Goal: Information Seeking & Learning: Learn about a topic

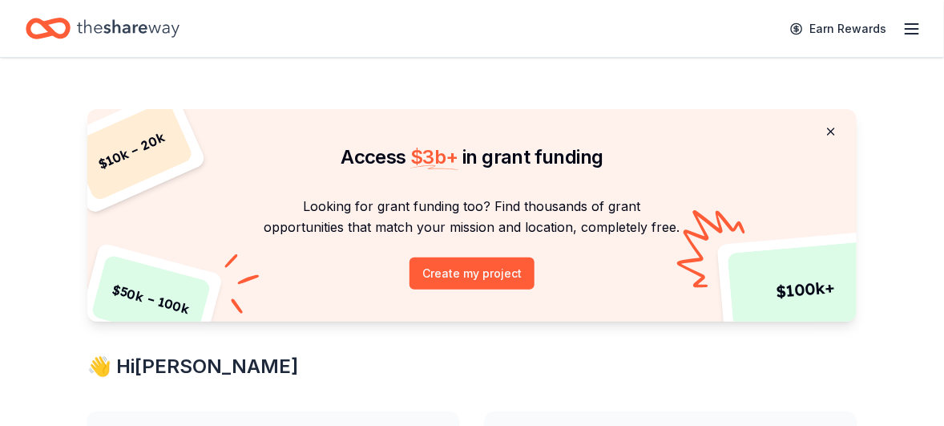
click at [825, 148] on button at bounding box center [831, 131] width 38 height 32
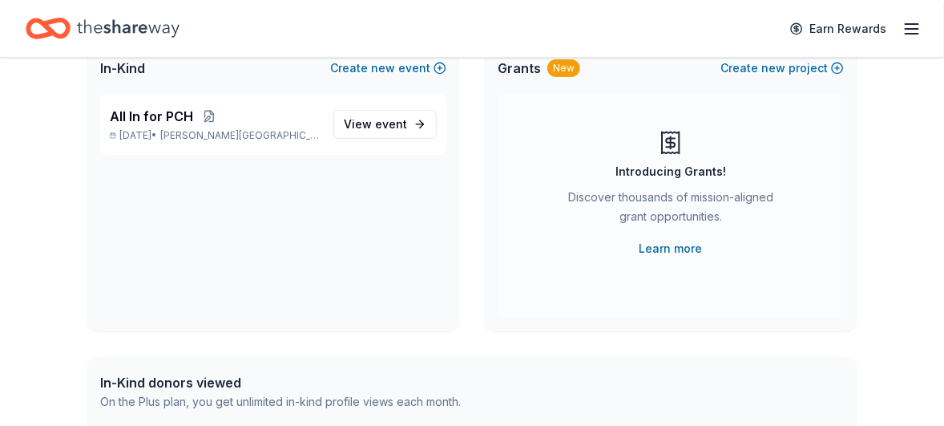
scroll to position [160, 0]
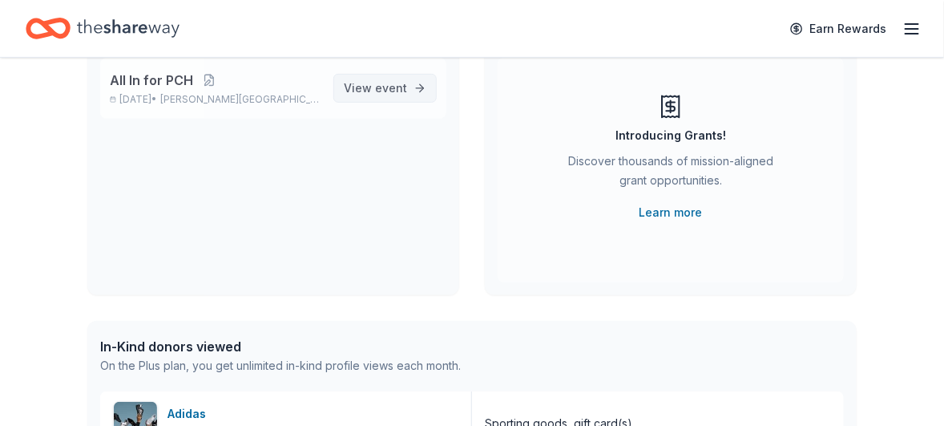
click at [375, 95] on span "event" at bounding box center [391, 88] width 32 height 14
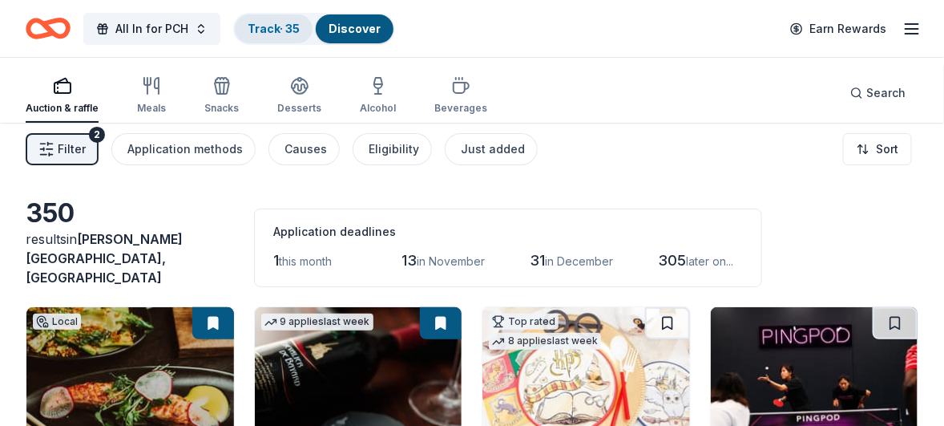
click at [300, 35] on link "Track · 35" at bounding box center [274, 29] width 52 height 14
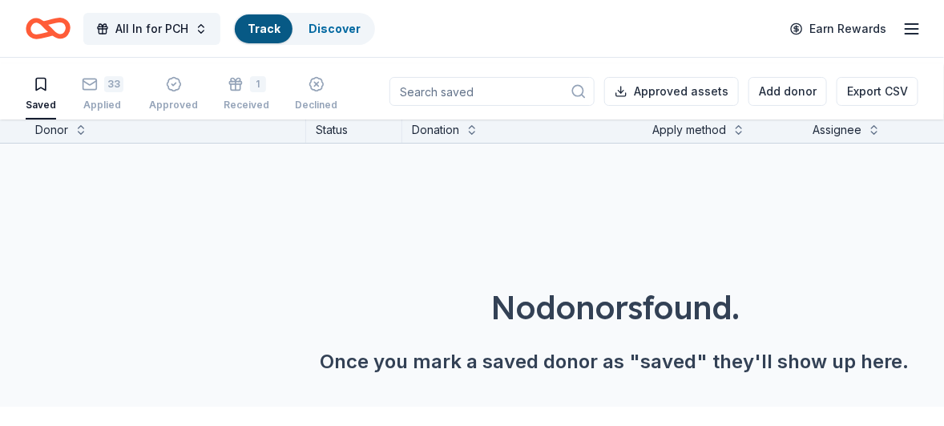
scroll to position [1, 0]
click at [300, 25] on link "Track · 35" at bounding box center [274, 29] width 52 height 14
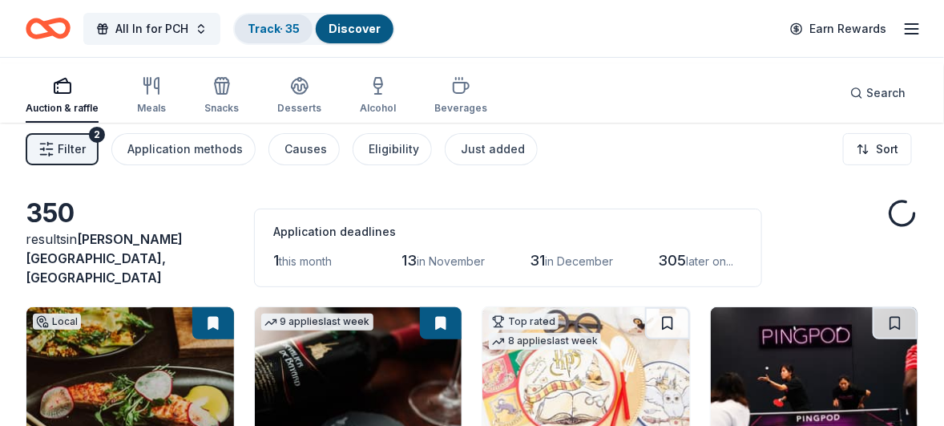
click at [300, 25] on link "Track · 35" at bounding box center [274, 29] width 52 height 14
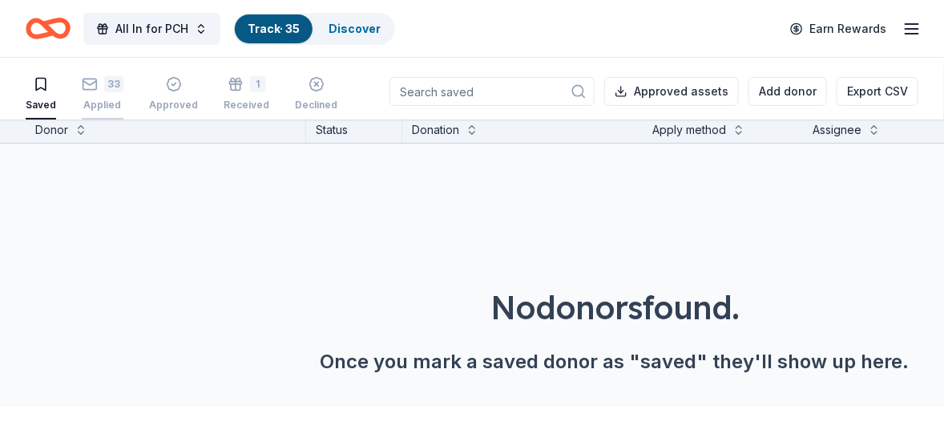
click at [123, 111] on div "Applied" at bounding box center [103, 105] width 42 height 13
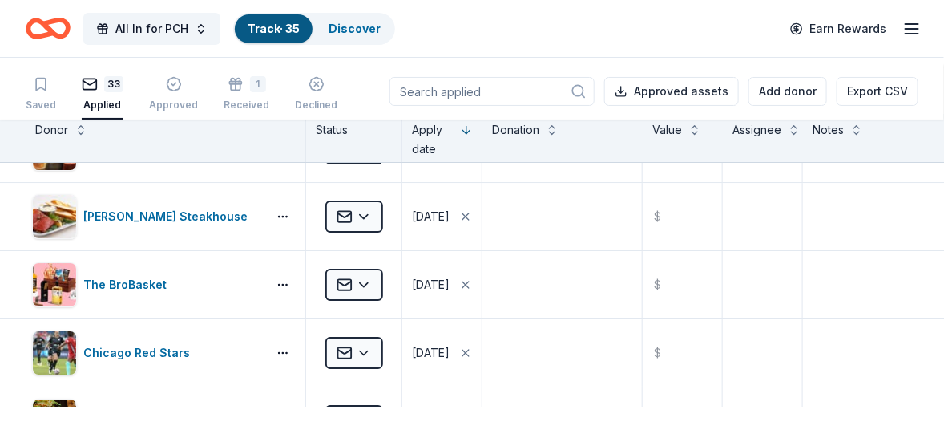
scroll to position [1684, 0]
click at [390, 95] on input at bounding box center [492, 91] width 205 height 29
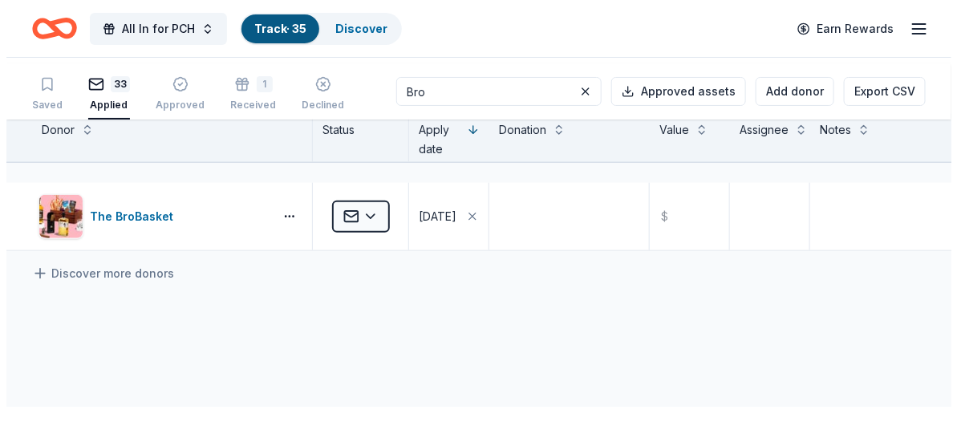
scroll to position [0, 0]
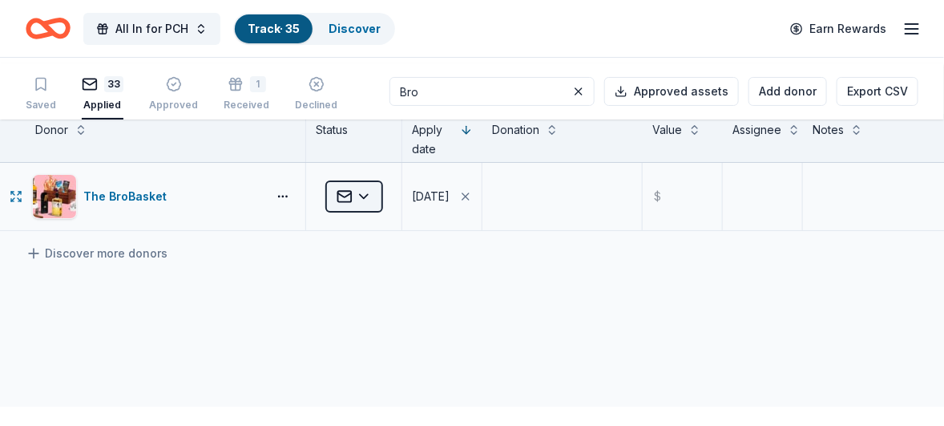
type input "Bro"
click at [382, 233] on html "All In for PCH Track · 35 Discover Earn Rewards Saved 33 Applied Approved 1 Rec…" at bounding box center [472, 213] width 944 height 426
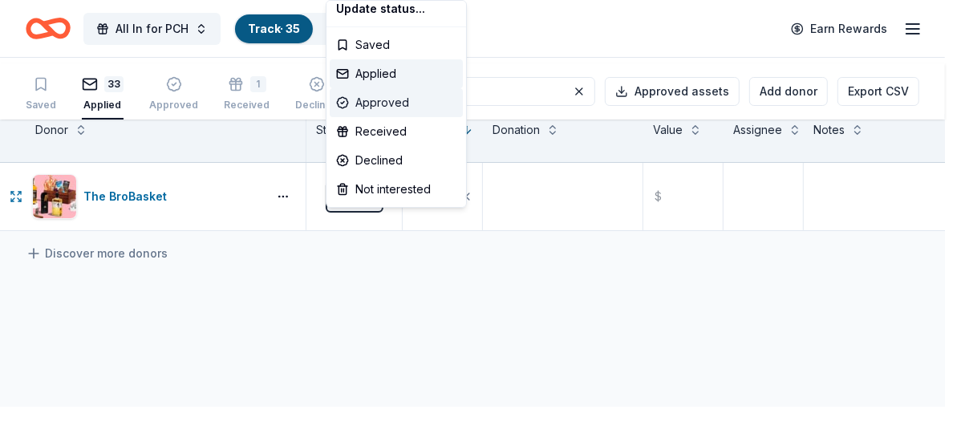
scroll to position [63, 0]
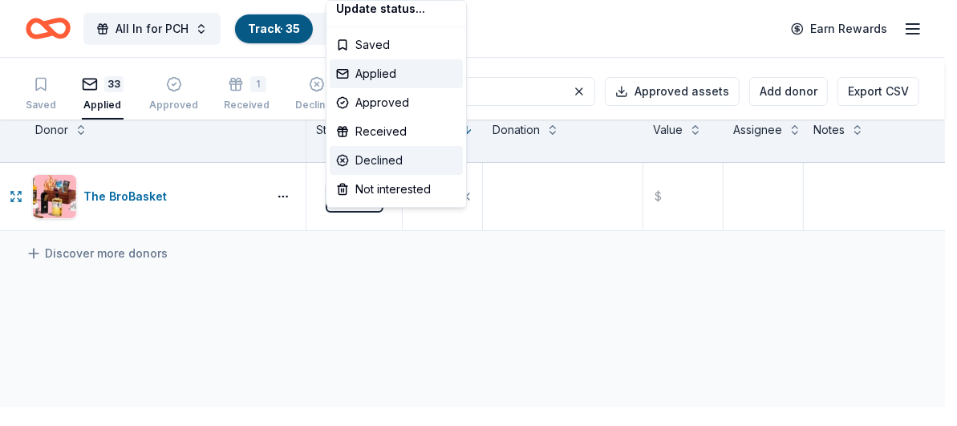
click at [412, 146] on div "Declined" at bounding box center [396, 160] width 133 height 29
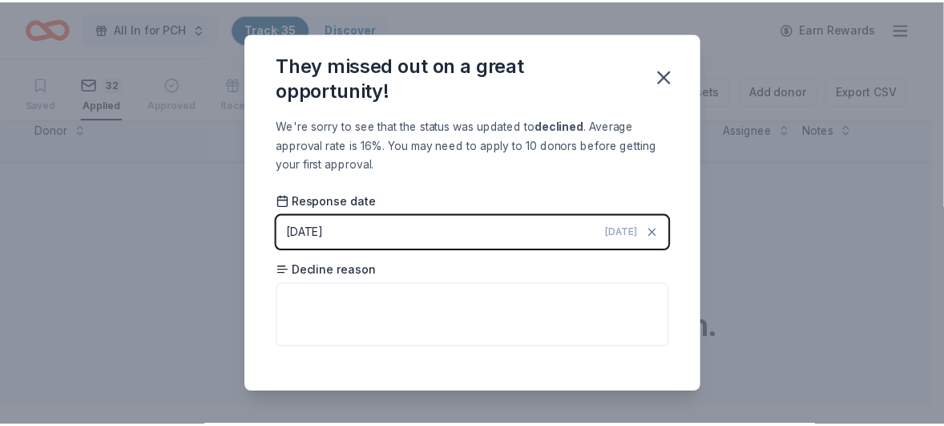
scroll to position [80, 0]
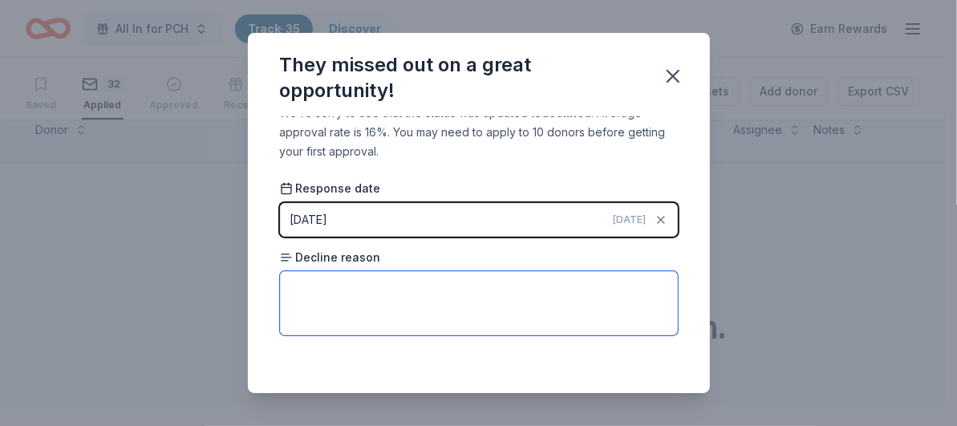
click at [511, 279] on textarea at bounding box center [479, 303] width 398 height 64
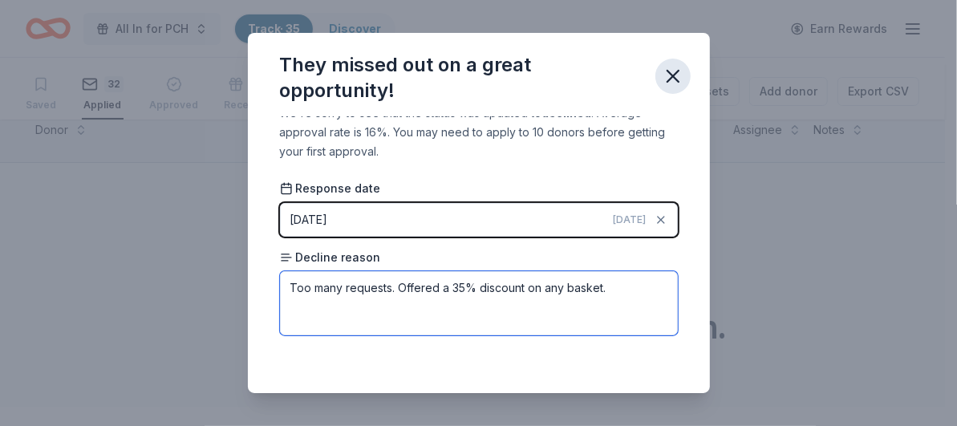
type textarea "Too many requests. Offered a 35% discount on any basket."
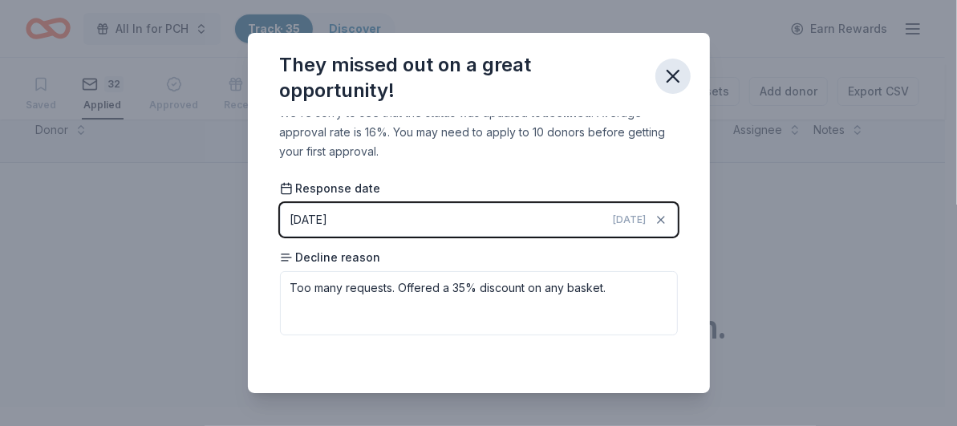
click at [684, 87] on icon "button" at bounding box center [672, 76] width 22 height 22
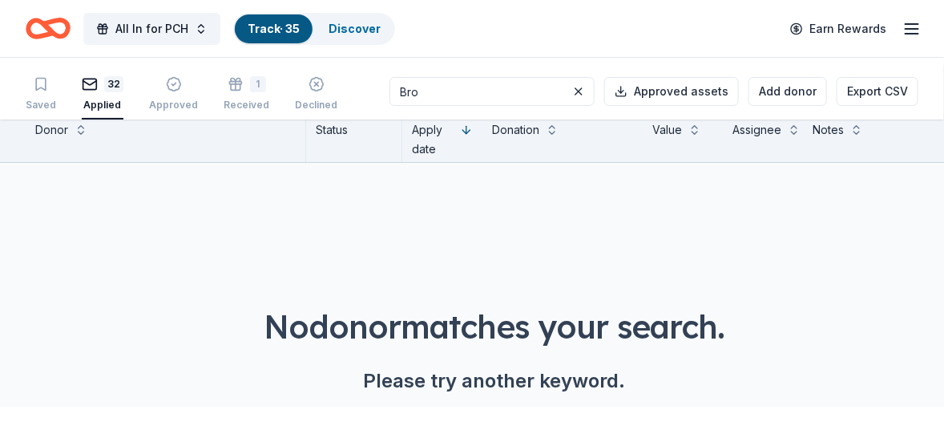
click at [123, 111] on div "Applied" at bounding box center [103, 105] width 42 height 13
click at [569, 95] on button at bounding box center [578, 91] width 19 height 19
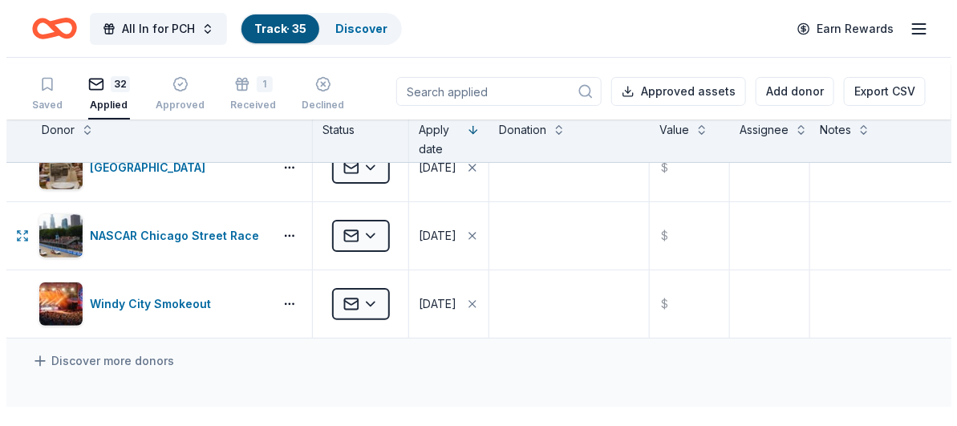
scroll to position [2004, 0]
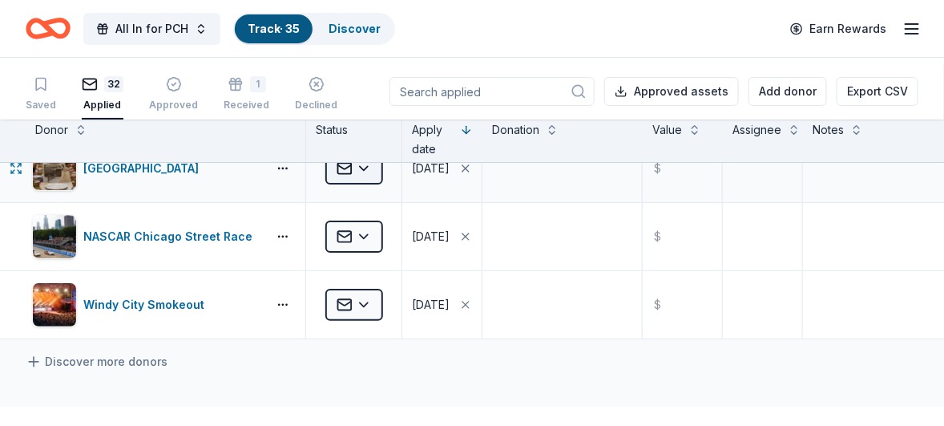
click at [379, 335] on html "All In for PCH Track · 35 Discover Earn Rewards Saved 32 Applied Approved 1 Rec…" at bounding box center [472, 213] width 944 height 426
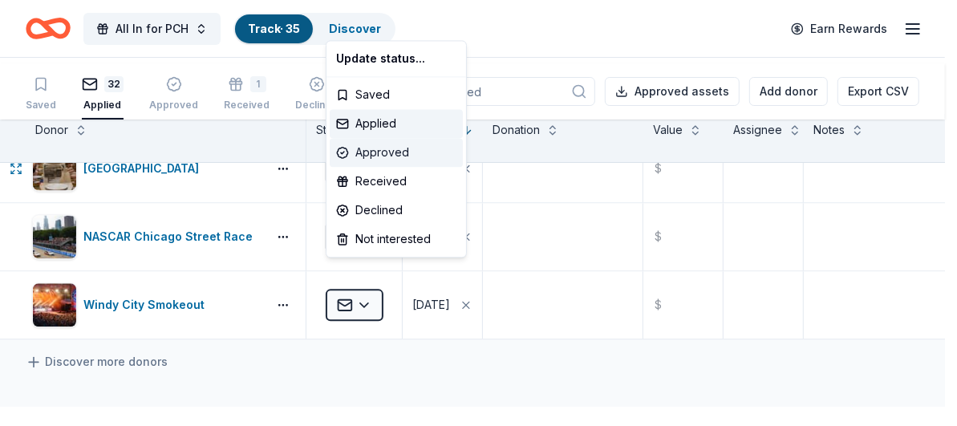
click at [420, 167] on div "Approved" at bounding box center [396, 152] width 133 height 29
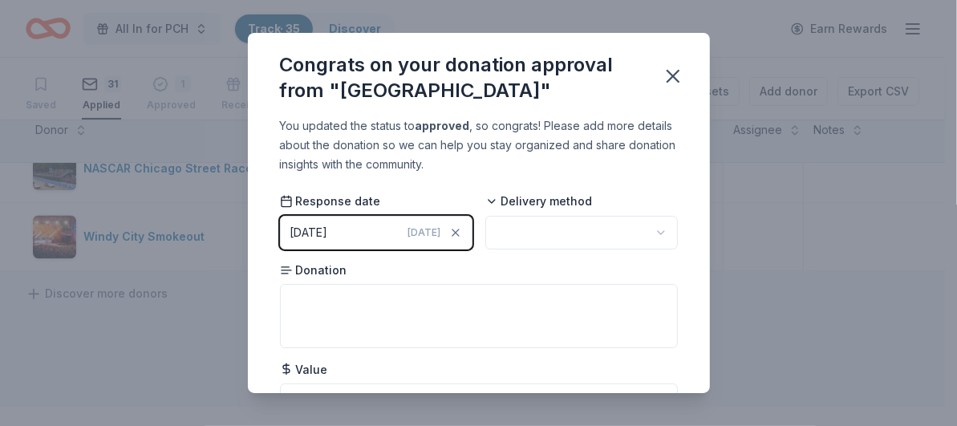
click at [290, 242] on div "[DATE]" at bounding box center [309, 232] width 38 height 19
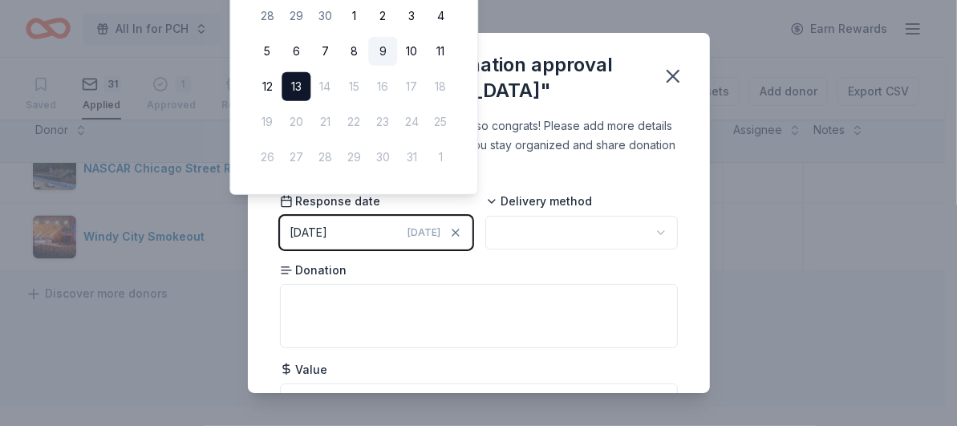
click at [397, 66] on button "9" at bounding box center [382, 51] width 29 height 29
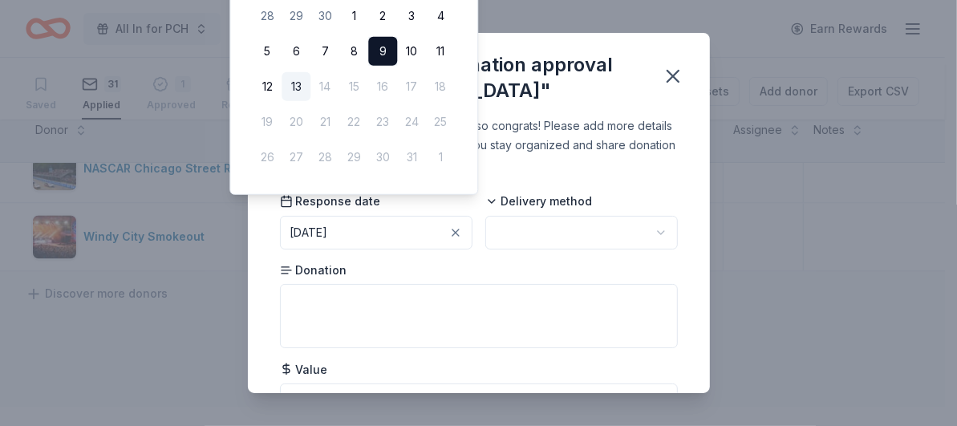
click at [397, 66] on button "9" at bounding box center [382, 51] width 29 height 29
click at [684, 87] on icon "button" at bounding box center [672, 76] width 22 height 22
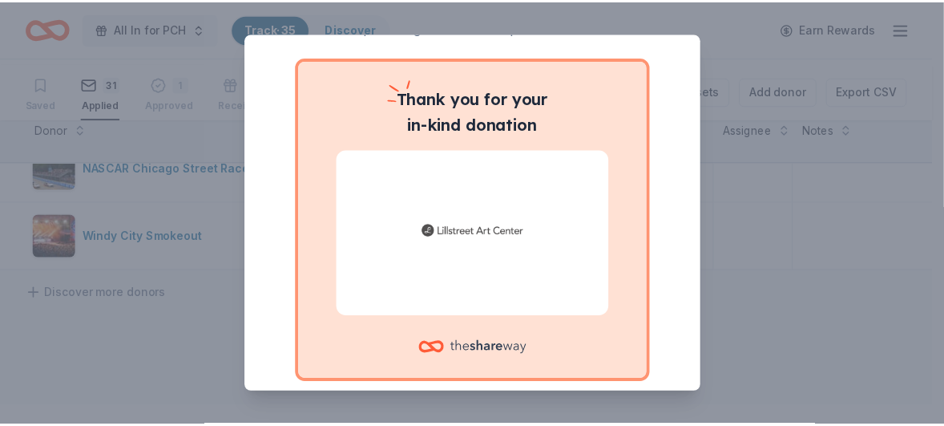
scroll to position [0, 0]
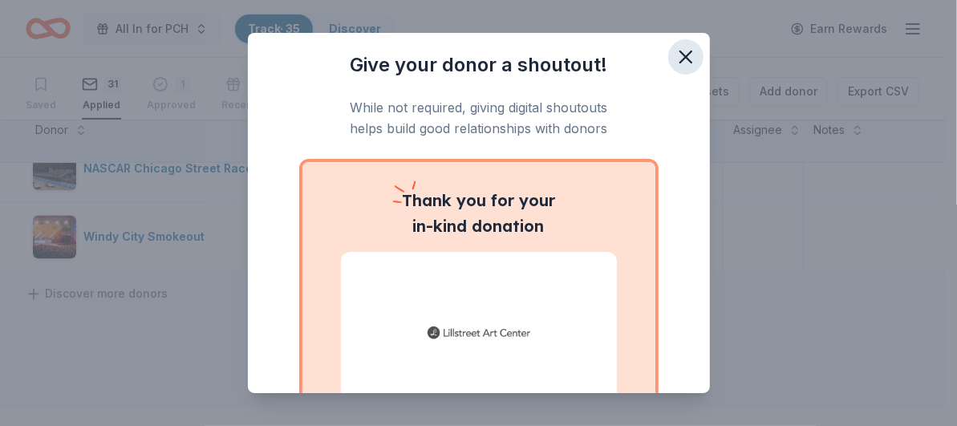
click at [697, 55] on icon "button" at bounding box center [685, 57] width 22 height 22
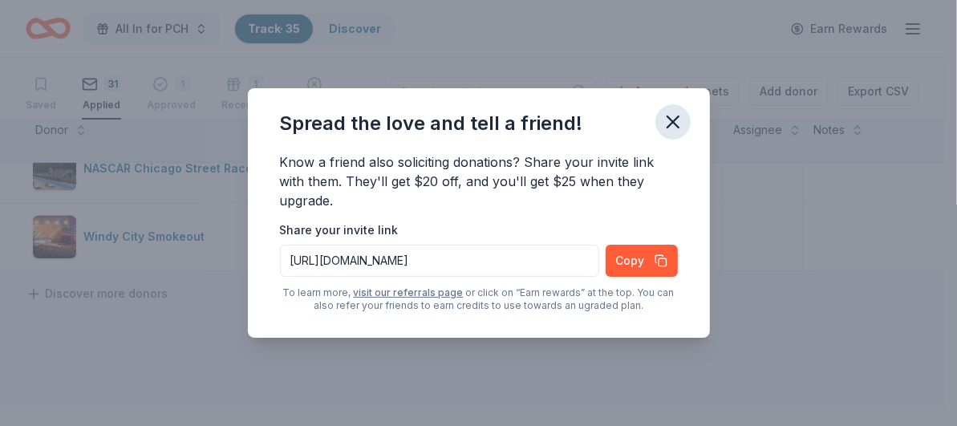
click at [684, 111] on icon "button" at bounding box center [672, 122] width 22 height 22
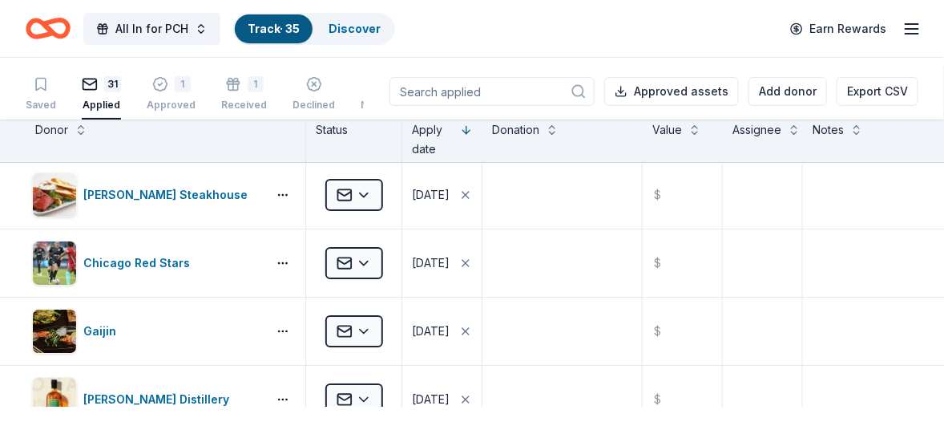
scroll to position [1684, 0]
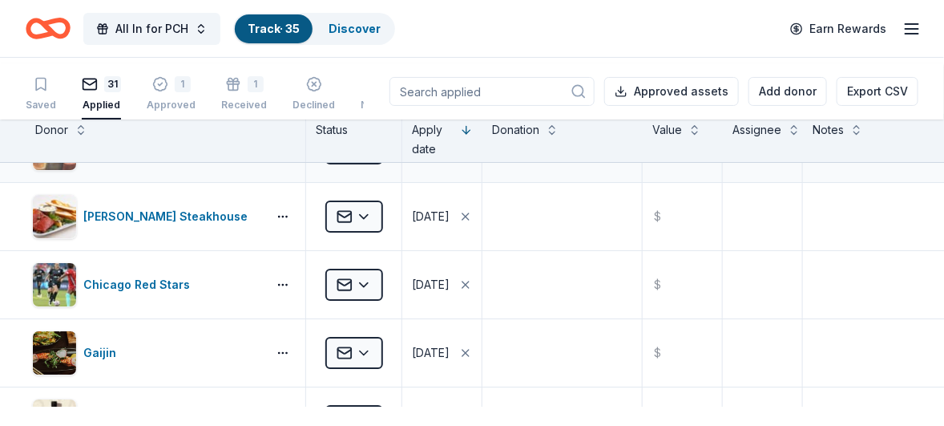
click at [204, 158] on div "[US_STATE] River Distilling Company" at bounding box center [171, 148] width 177 height 19
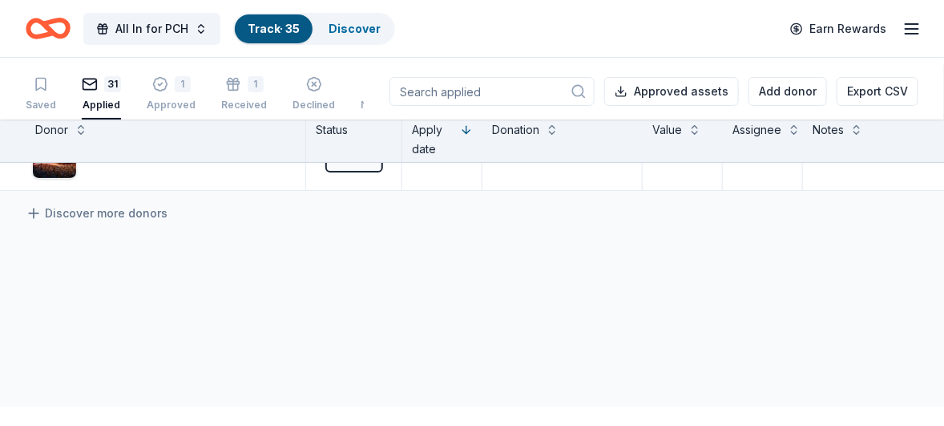
scroll to position [2164, 0]
click at [211, 87] on div "Windy City Smokeout" at bounding box center [146, 76] width 127 height 19
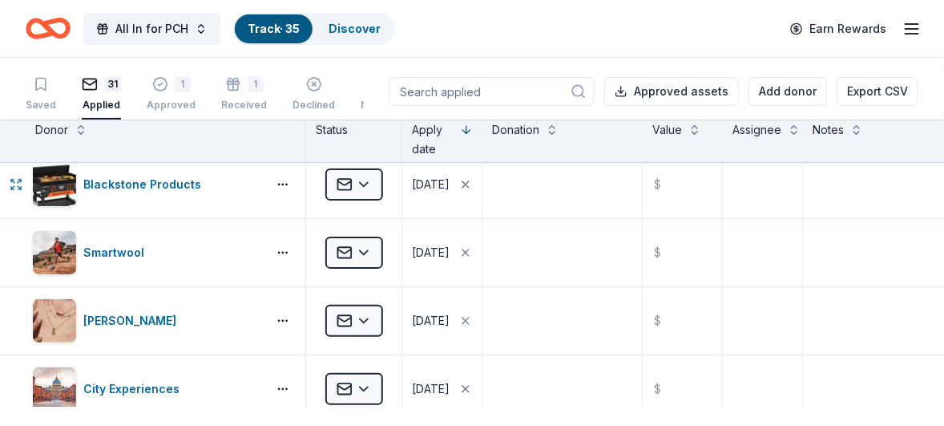
scroll to position [0, 0]
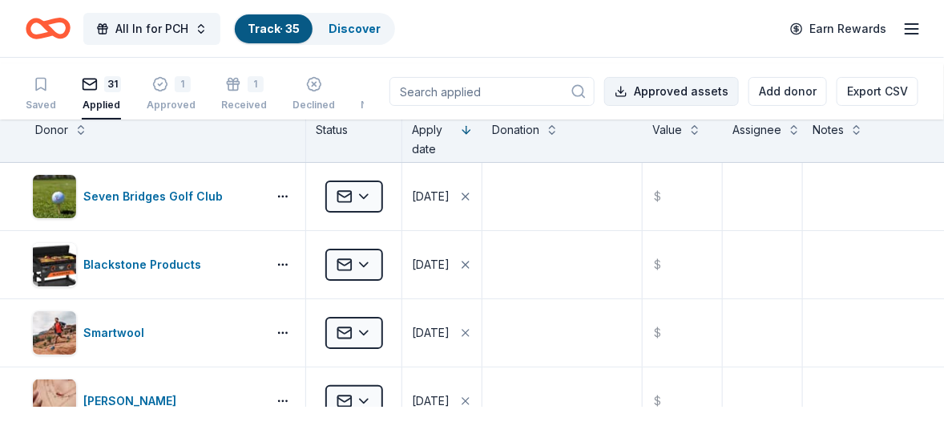
click at [605, 101] on button "Approved assets" at bounding box center [672, 91] width 135 height 29
click at [191, 83] on div "1" at bounding box center [183, 75] width 16 height 16
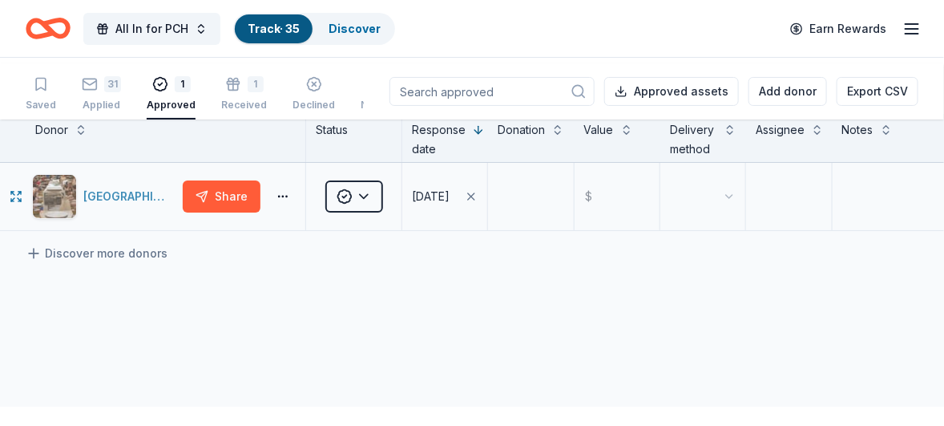
click at [123, 206] on div "[GEOGRAPHIC_DATA]" at bounding box center [129, 196] width 93 height 19
click at [105, 111] on div "Applied" at bounding box center [101, 105] width 39 height 13
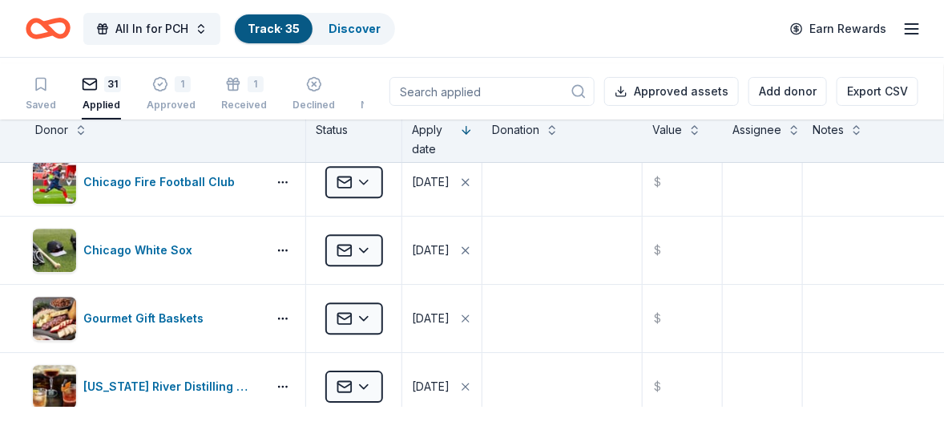
scroll to position [1443, 0]
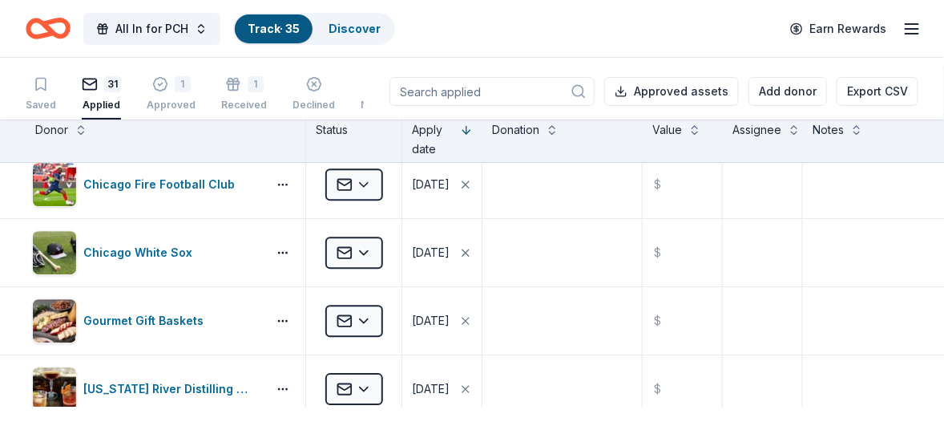
click at [390, 91] on input at bounding box center [492, 91] width 205 height 29
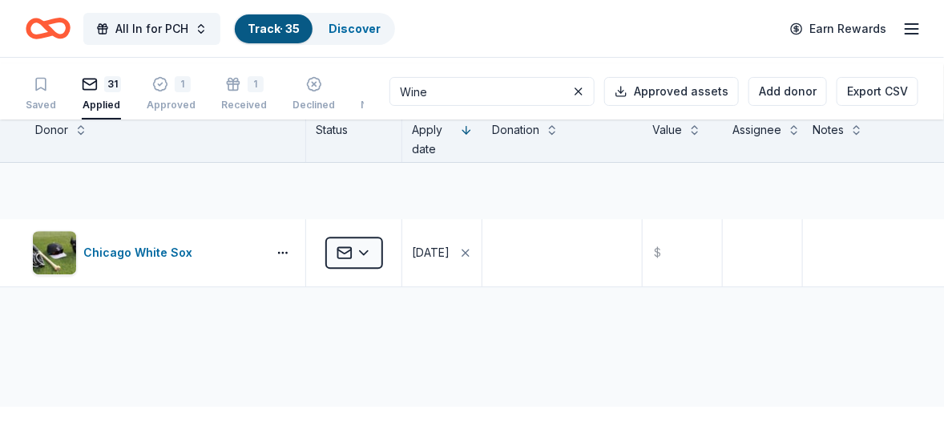
type input "Wine"
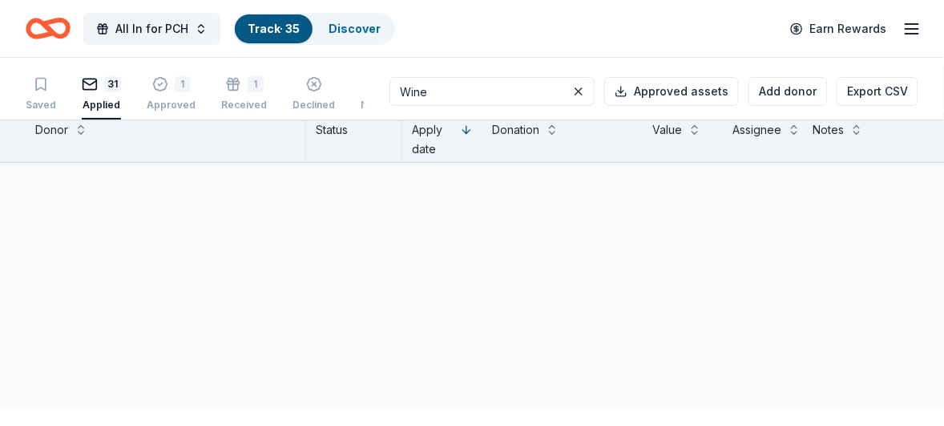
scroll to position [0, 0]
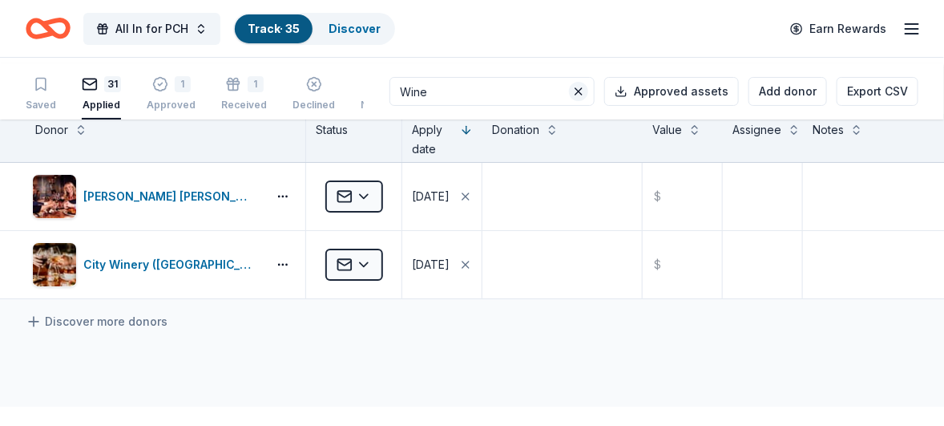
click at [569, 96] on button at bounding box center [578, 91] width 19 height 19
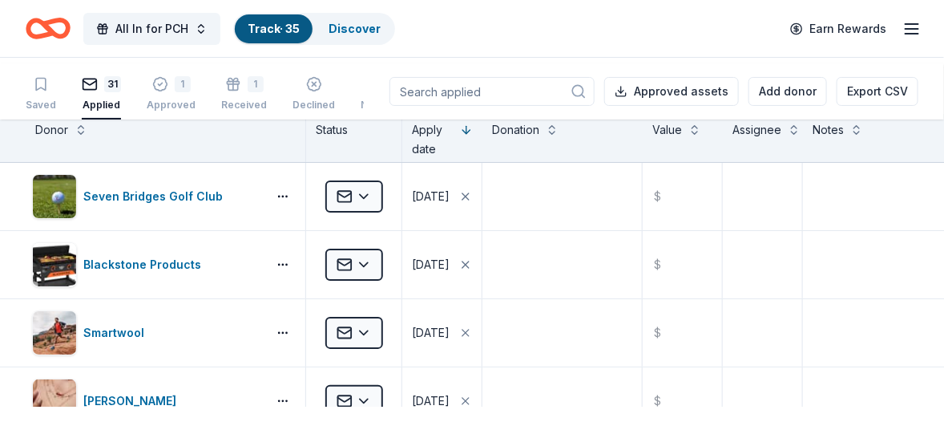
click at [418, 95] on input at bounding box center [492, 91] width 205 height 29
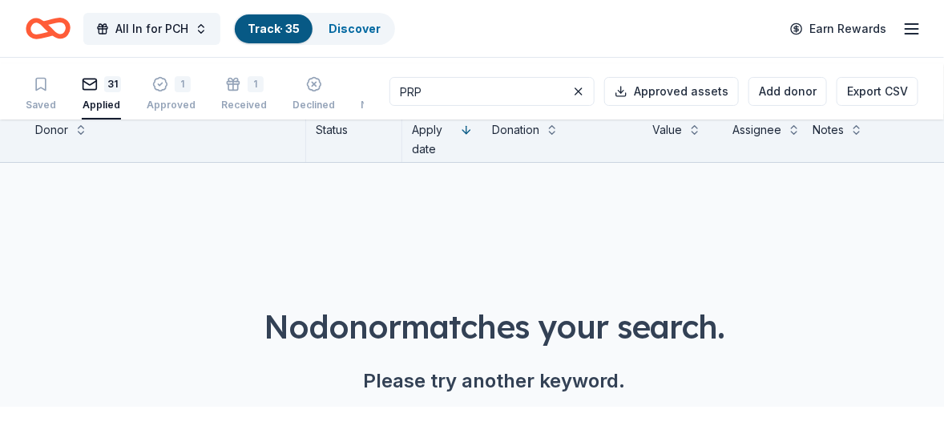
type input "PRP"
click at [188, 30] on span "All In for PCH" at bounding box center [151, 28] width 73 height 19
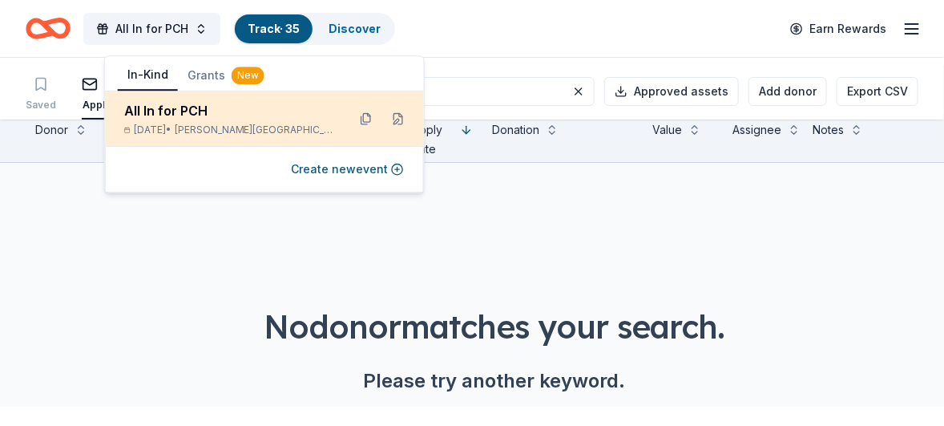
click at [204, 118] on div "All In for PCH" at bounding box center [229, 110] width 210 height 19
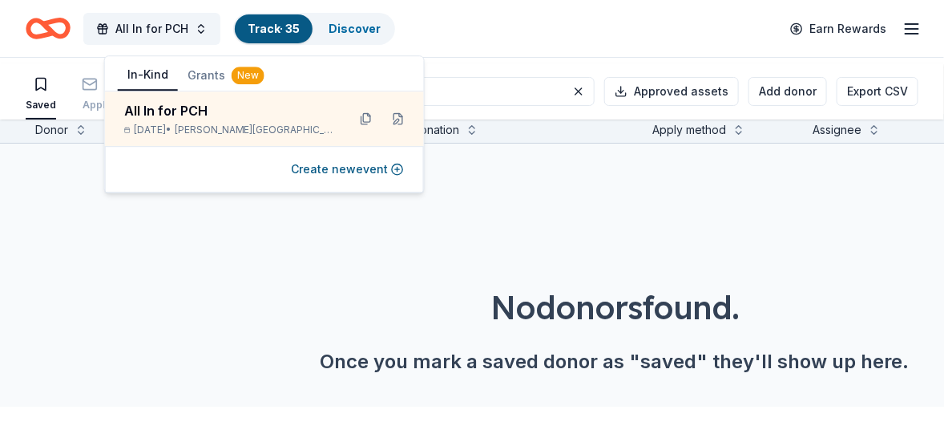
click at [572, 235] on div "No donors found. Once you mark a saved donor as "saved" they'll show up here." at bounding box center [615, 285] width 944 height 282
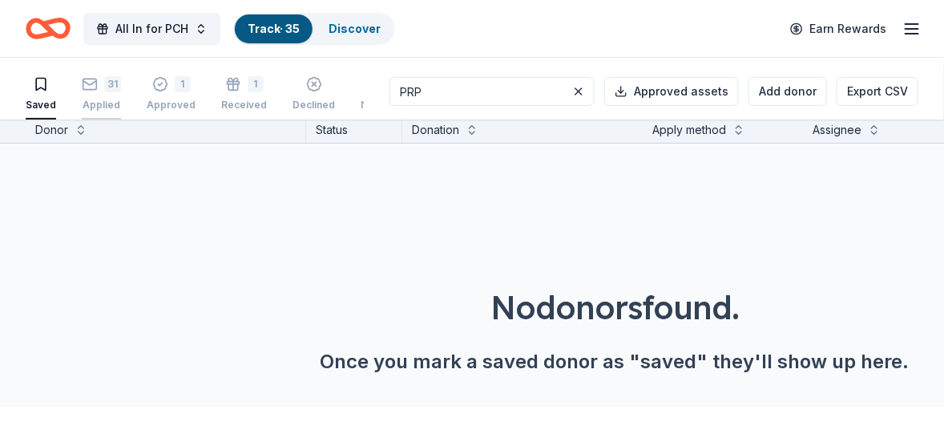
click at [113, 103] on div "31 Applied" at bounding box center [101, 93] width 39 height 35
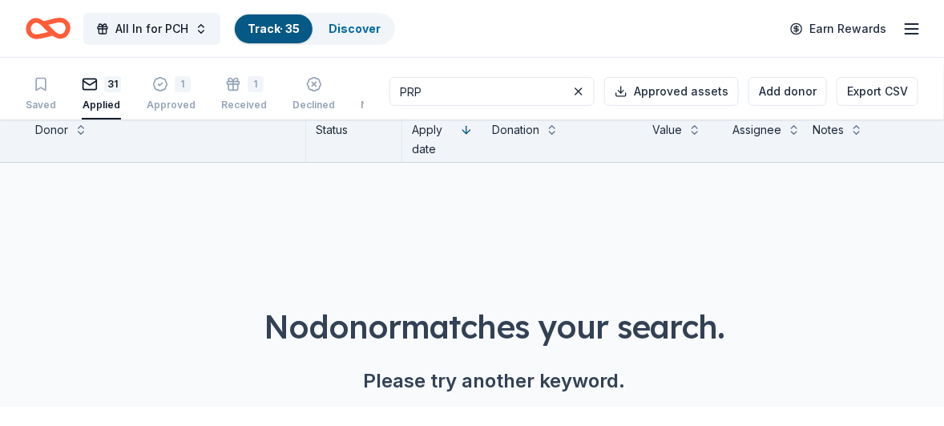
click at [98, 92] on icon "button" at bounding box center [90, 84] width 16 height 16
click at [448, 95] on input "PRP" at bounding box center [492, 91] width 205 height 29
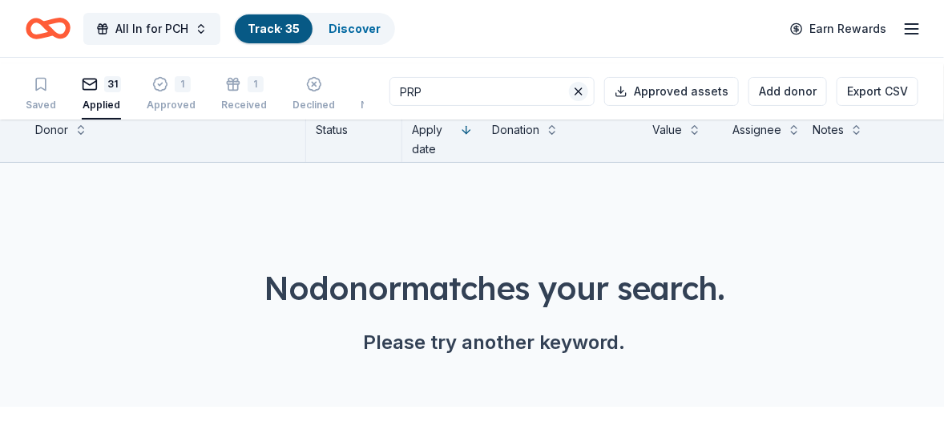
click at [569, 99] on button at bounding box center [578, 91] width 19 height 19
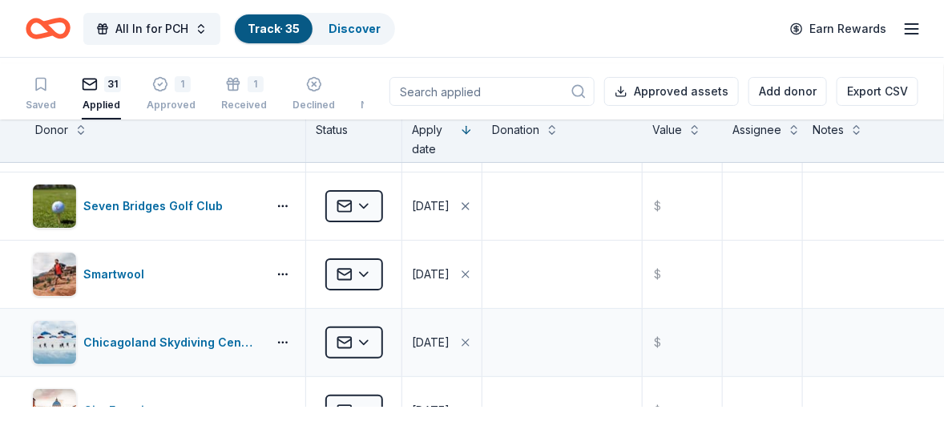
scroll to position [52, 0]
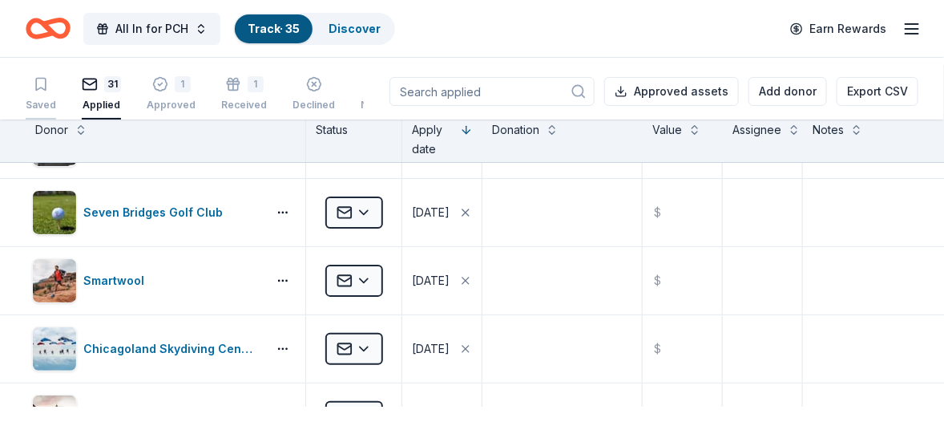
click at [49, 90] on icon "button" at bounding box center [41, 84] width 16 height 16
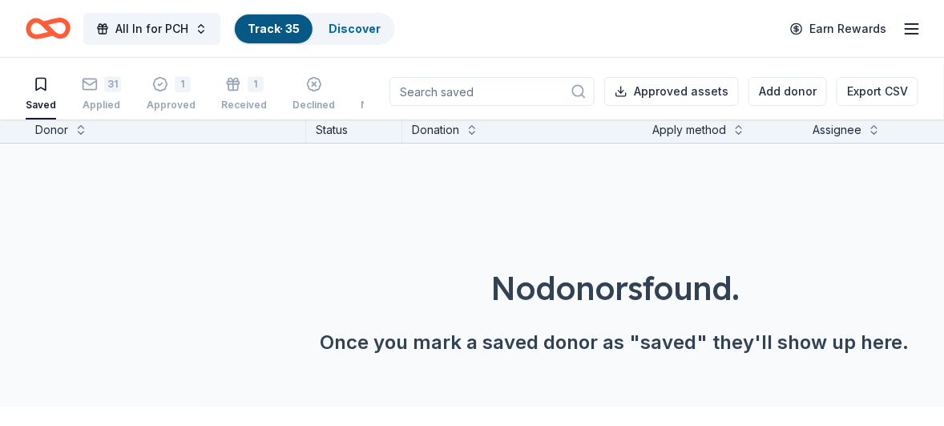
scroll to position [27, 0]
click at [98, 88] on icon "button" at bounding box center [90, 84] width 16 height 16
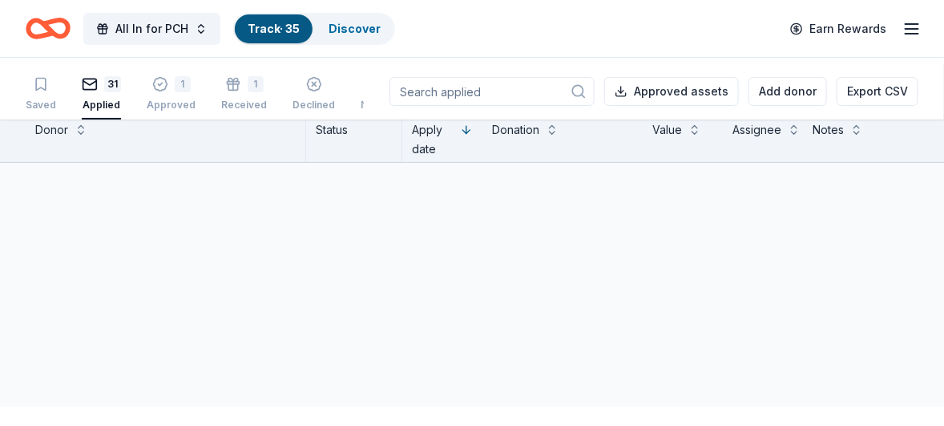
scroll to position [2244, 0]
click at [140, 137] on link "Discover more donors" at bounding box center [97, 127] width 142 height 19
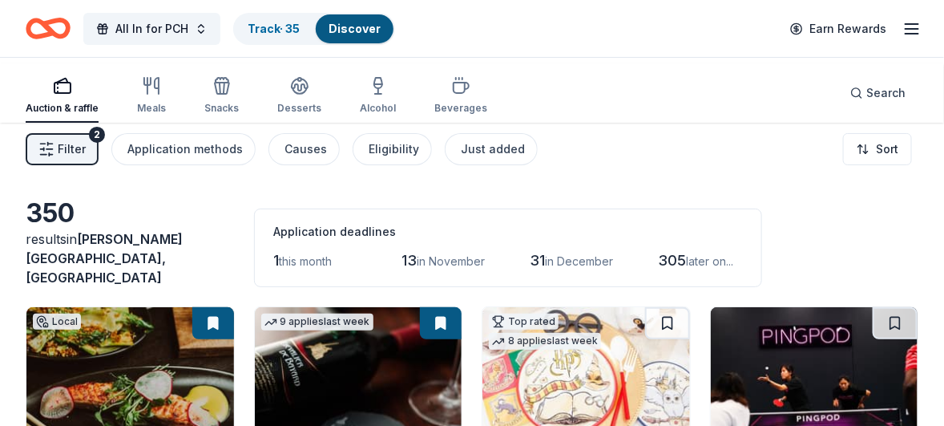
click at [99, 165] on button "Filter 2" at bounding box center [62, 149] width 73 height 32
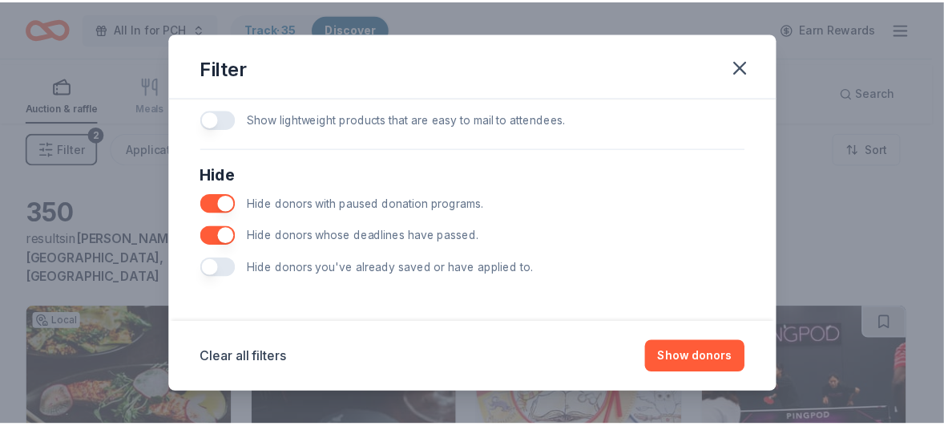
scroll to position [1133, 0]
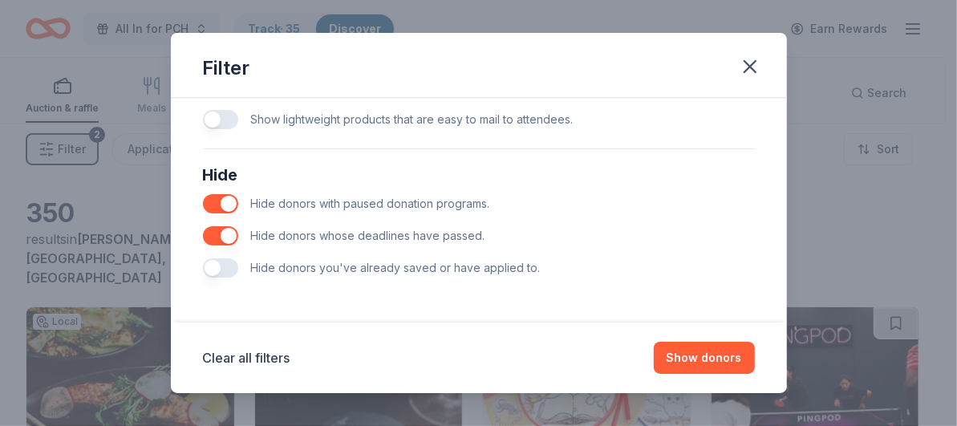
click at [203, 258] on button "button" at bounding box center [220, 267] width 35 height 19
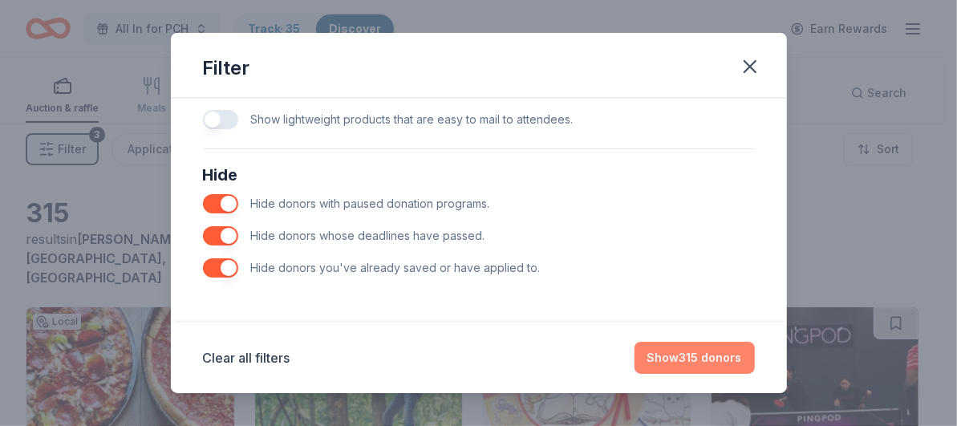
click at [754, 348] on button "Show 315 donors" at bounding box center [694, 358] width 120 height 32
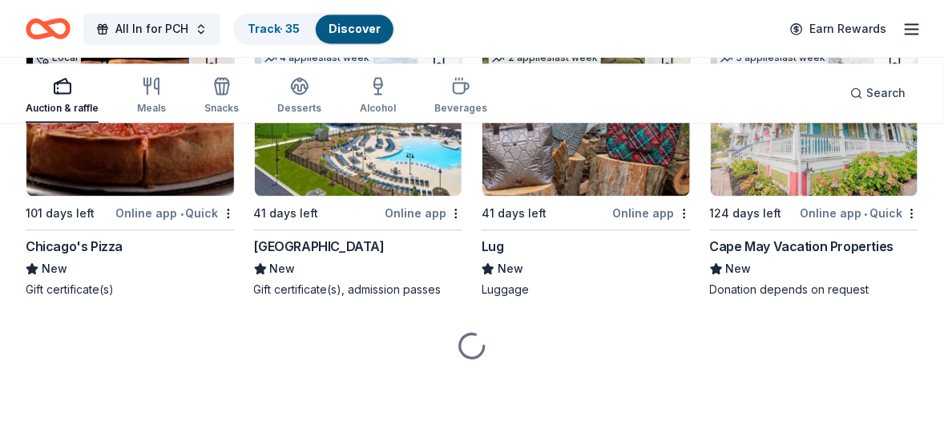
scroll to position [3367, 0]
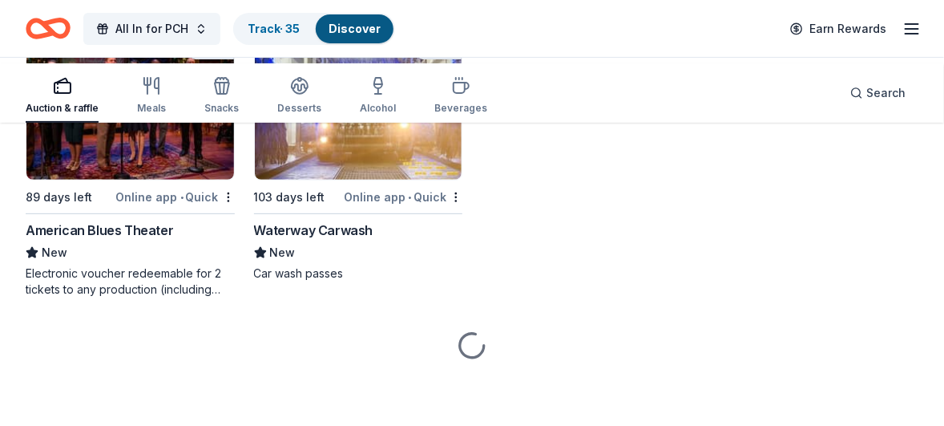
scroll to position [4409, 0]
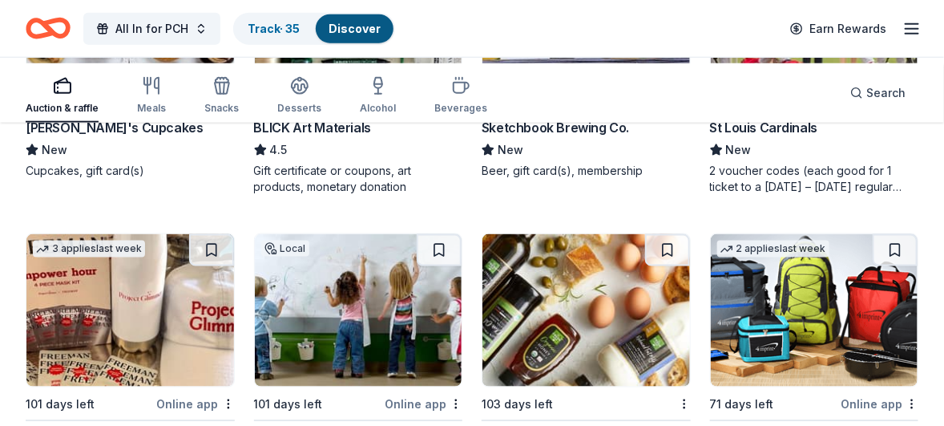
scroll to position [4356, 0]
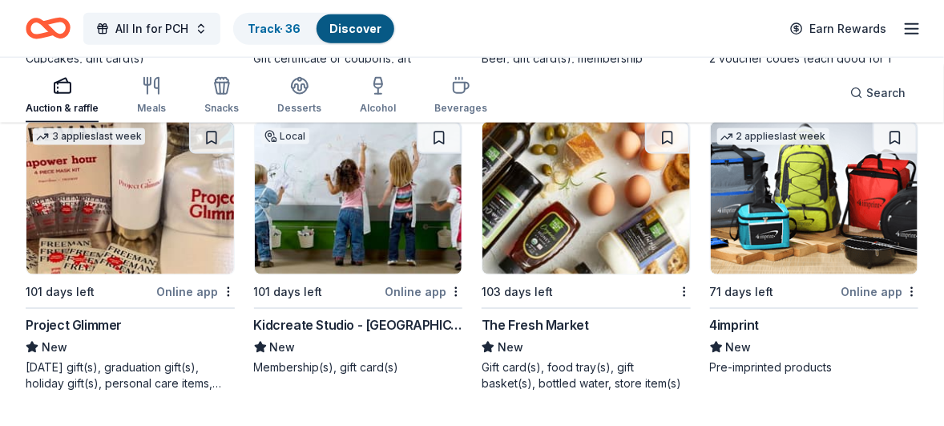
scroll to position [4516, 0]
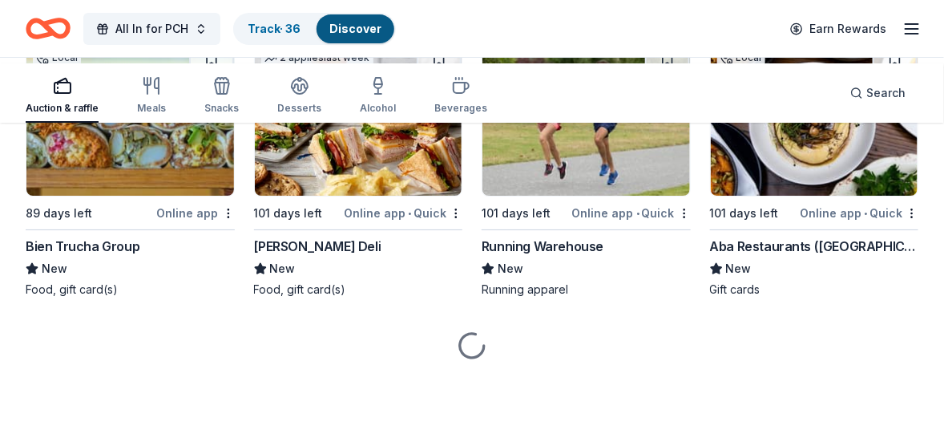
scroll to position [9071, 0]
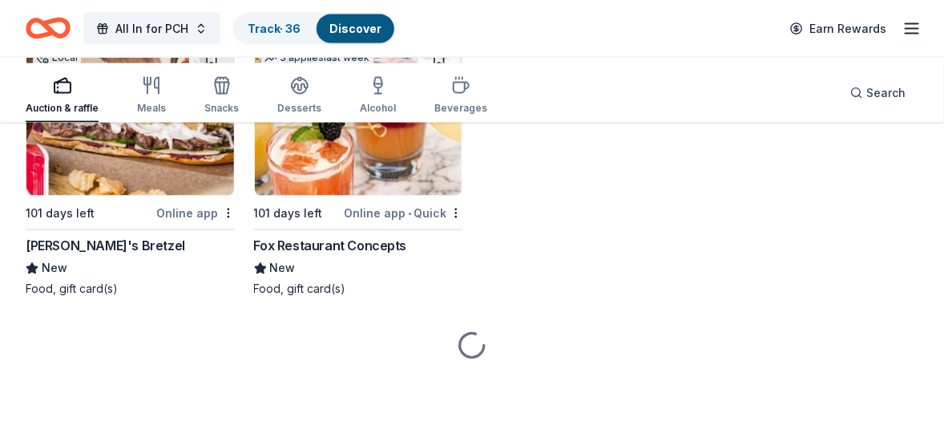
scroll to position [9794, 0]
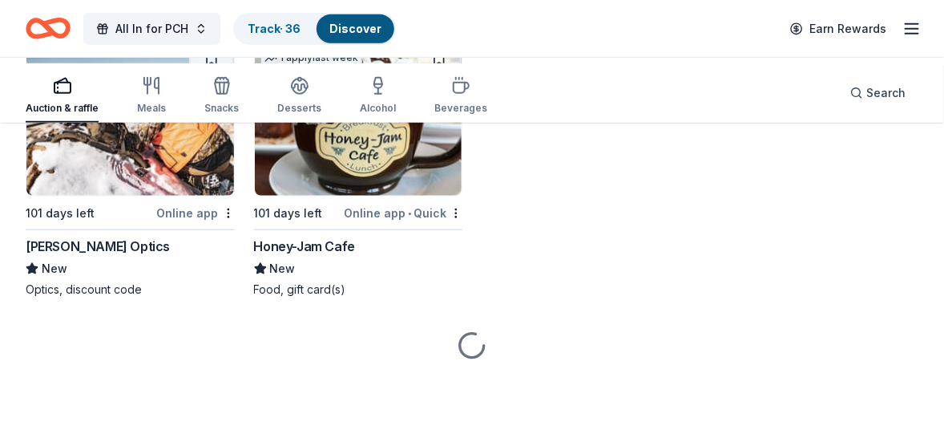
scroll to position [11718, 0]
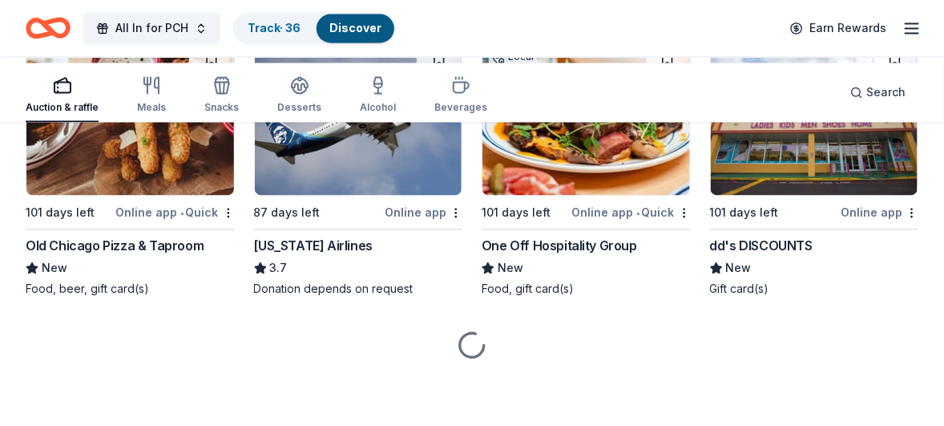
scroll to position [12680, 0]
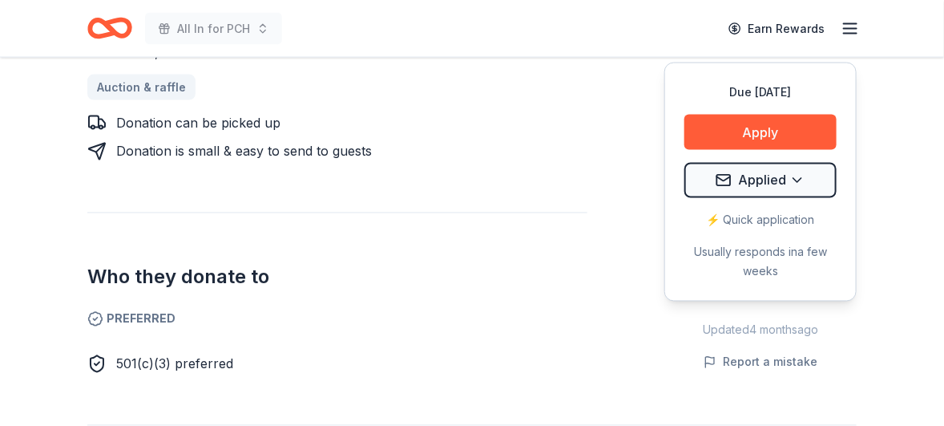
scroll to position [642, 0]
